Goal: Transaction & Acquisition: Purchase product/service

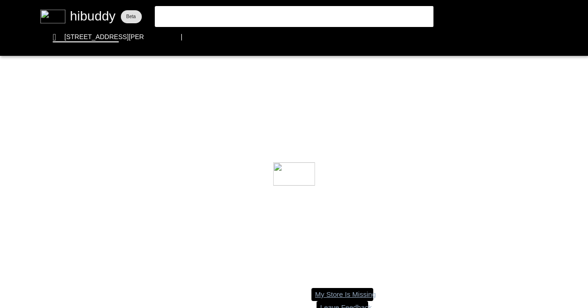
click at [216, 24] on flt-glass-pane at bounding box center [294, 154] width 588 height 308
click at [204, 16] on flt-glass-pane at bounding box center [294, 154] width 588 height 308
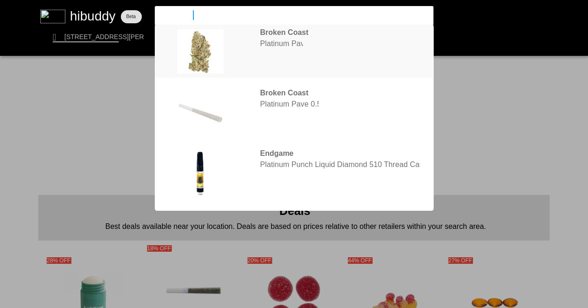
type input "platinum p"
click at [291, 42] on flt-glass-pane at bounding box center [294, 154] width 588 height 308
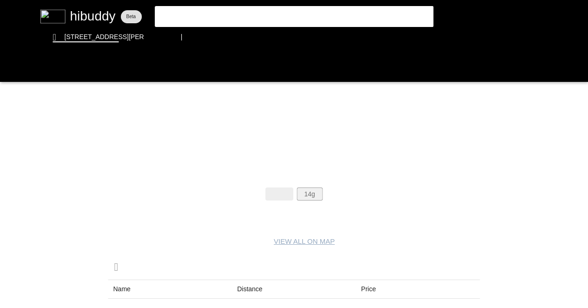
click at [315, 199] on flt-glass-pane at bounding box center [294, 154] width 588 height 308
